Goal: Use online tool/utility: Utilize a website feature to perform a specific function

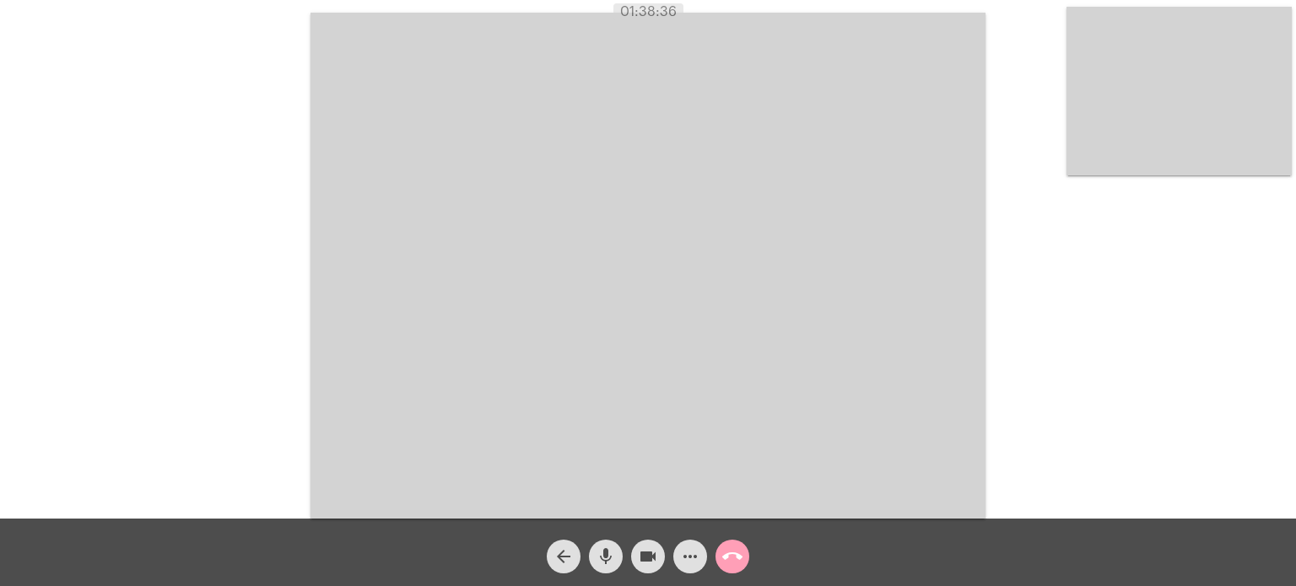
click at [722, 554] on mat-icon "call_end" at bounding box center [732, 557] width 20 height 20
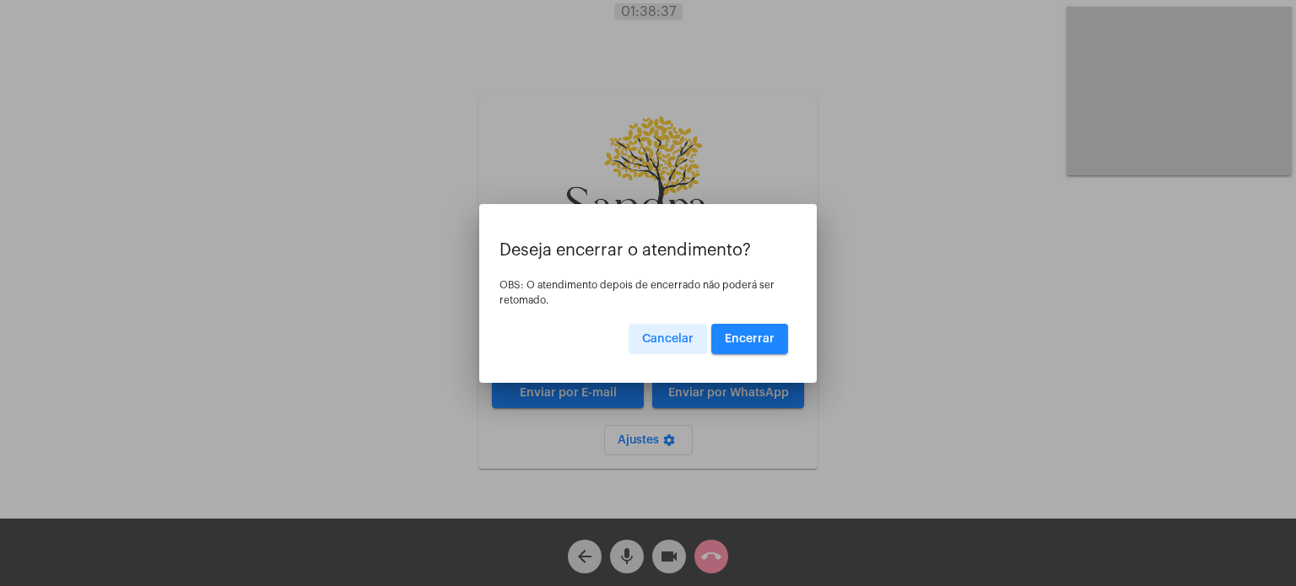
click at [755, 335] on span "Encerrar" at bounding box center [750, 339] width 50 height 12
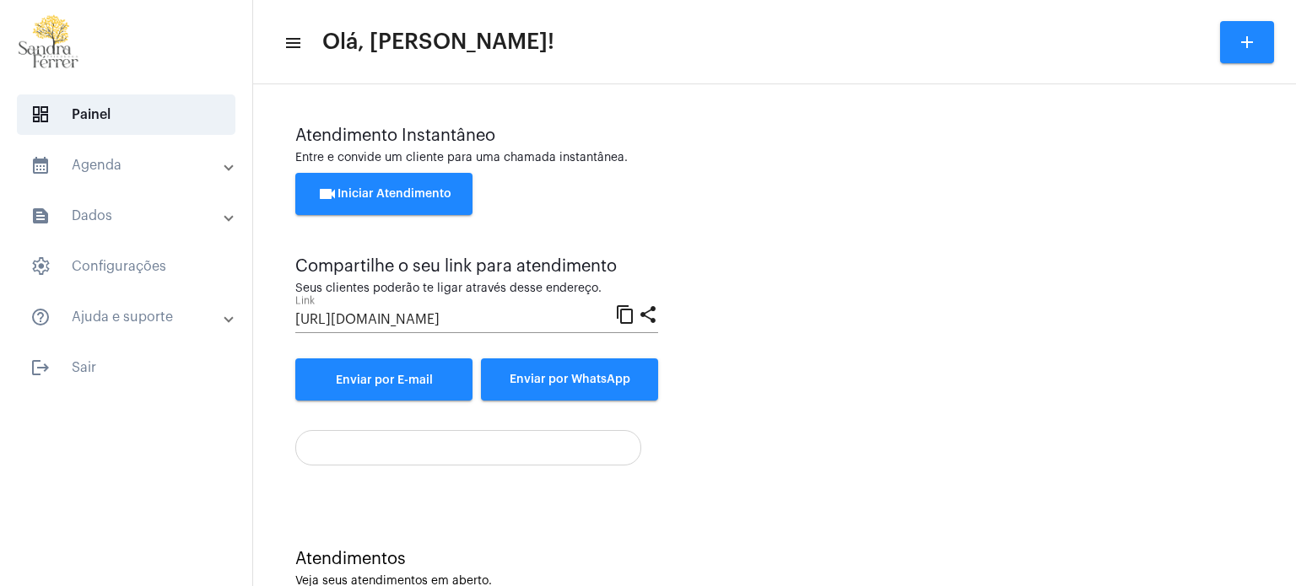
drag, startPoint x: 648, startPoint y: 262, endPoint x: 378, endPoint y: 218, distance: 273.5
click at [648, 262] on div "Compartilhe o seu link para atendimento" at bounding box center [476, 266] width 363 height 19
click at [382, 195] on span "videocam Iniciar Atendimento" at bounding box center [384, 194] width 134 height 12
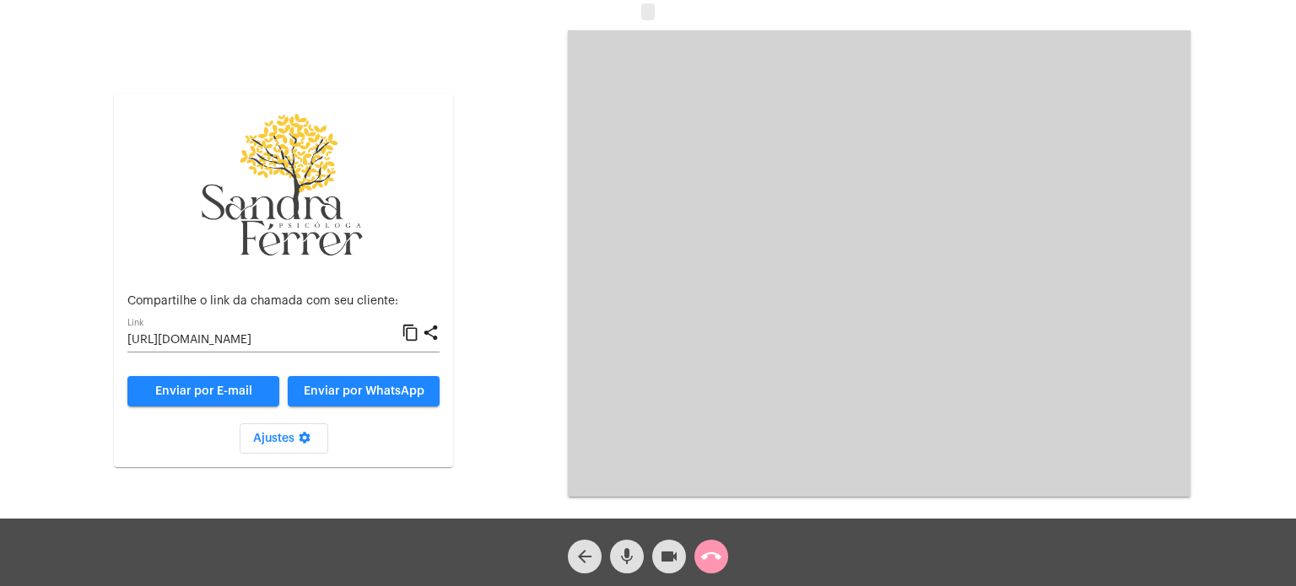
click at [413, 336] on mat-icon "content_copy" at bounding box center [411, 333] width 18 height 20
